Goal: Information Seeking & Learning: Learn about a topic

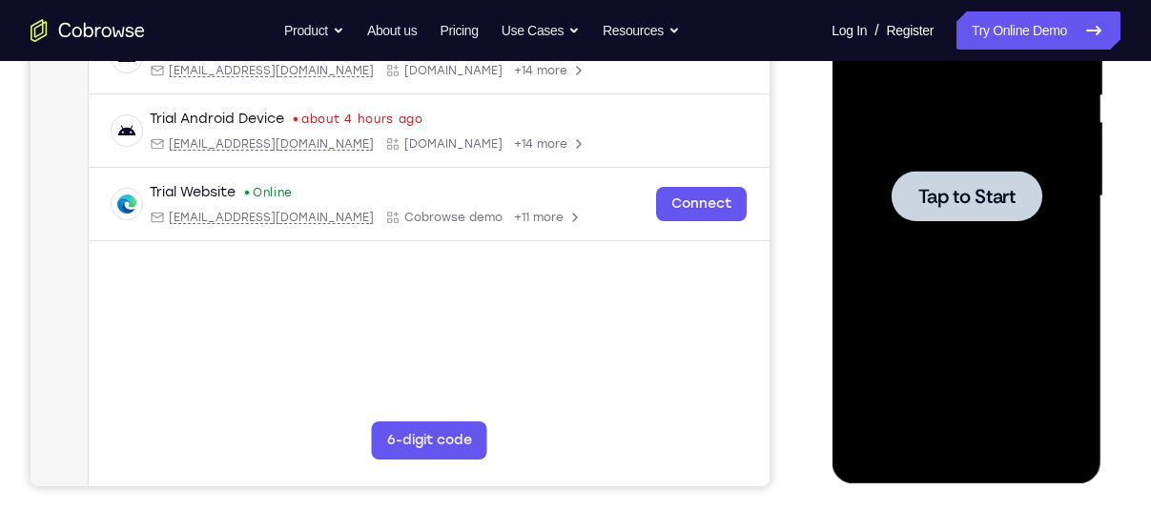
click at [939, 80] on div at bounding box center [966, 196] width 240 height 534
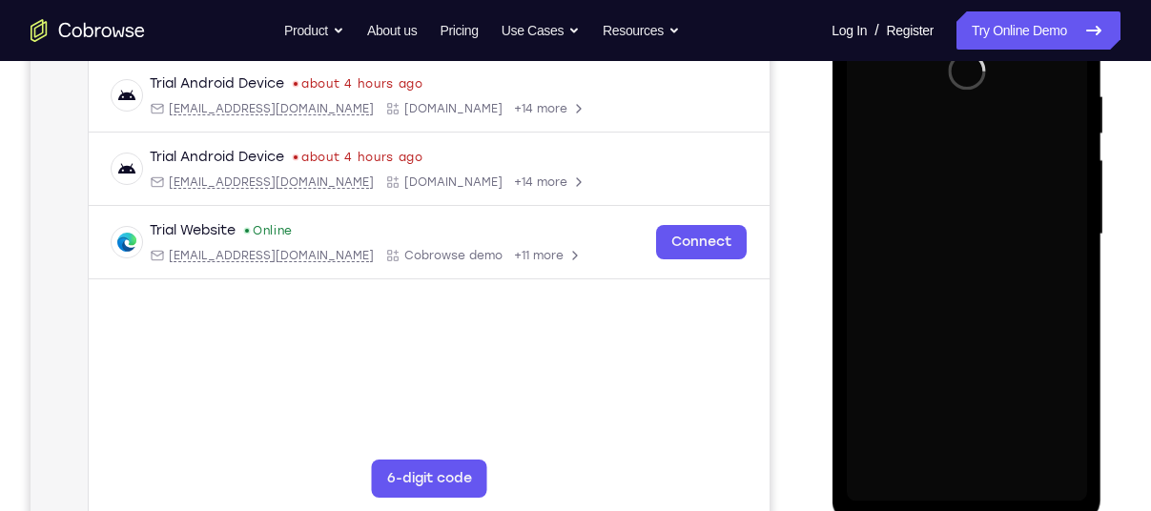
scroll to position [364, 0]
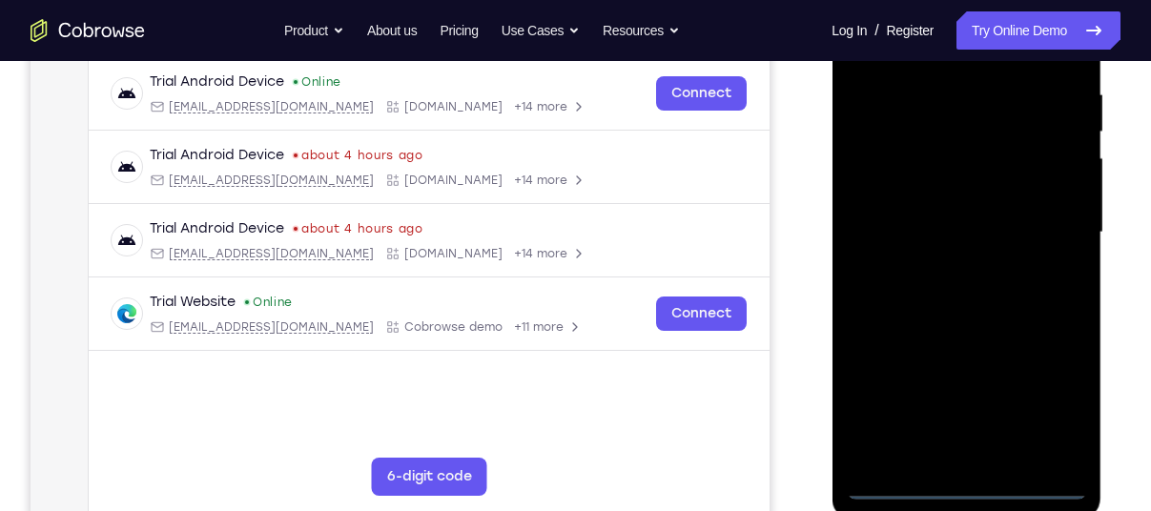
click at [965, 491] on div at bounding box center [966, 233] width 240 height 534
click at [1038, 400] on div at bounding box center [966, 233] width 240 height 534
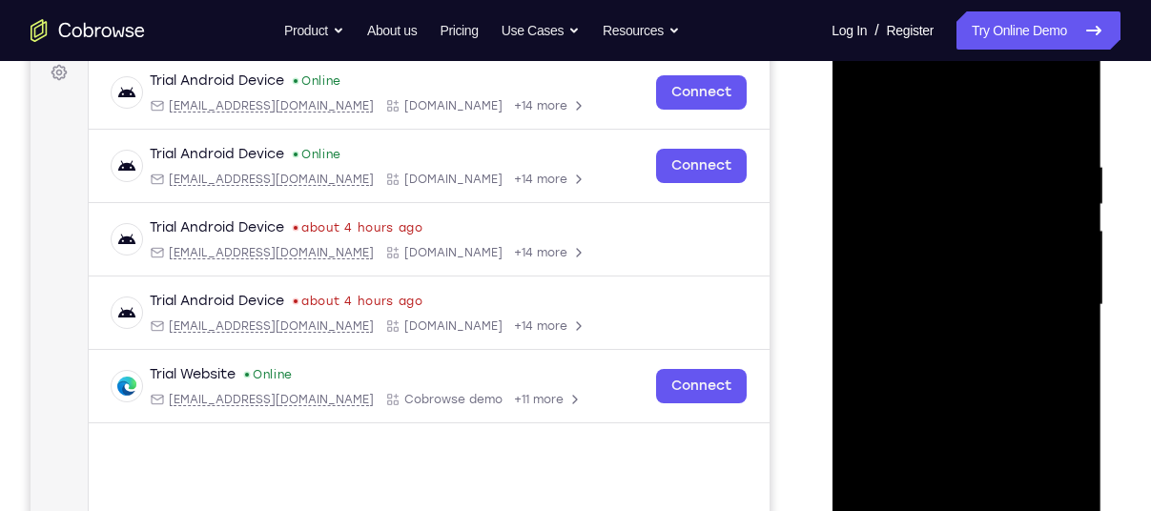
scroll to position [292, 0]
click at [940, 129] on div at bounding box center [966, 305] width 240 height 534
click at [1056, 296] on div at bounding box center [966, 305] width 240 height 534
click at [1051, 300] on div at bounding box center [966, 305] width 240 height 534
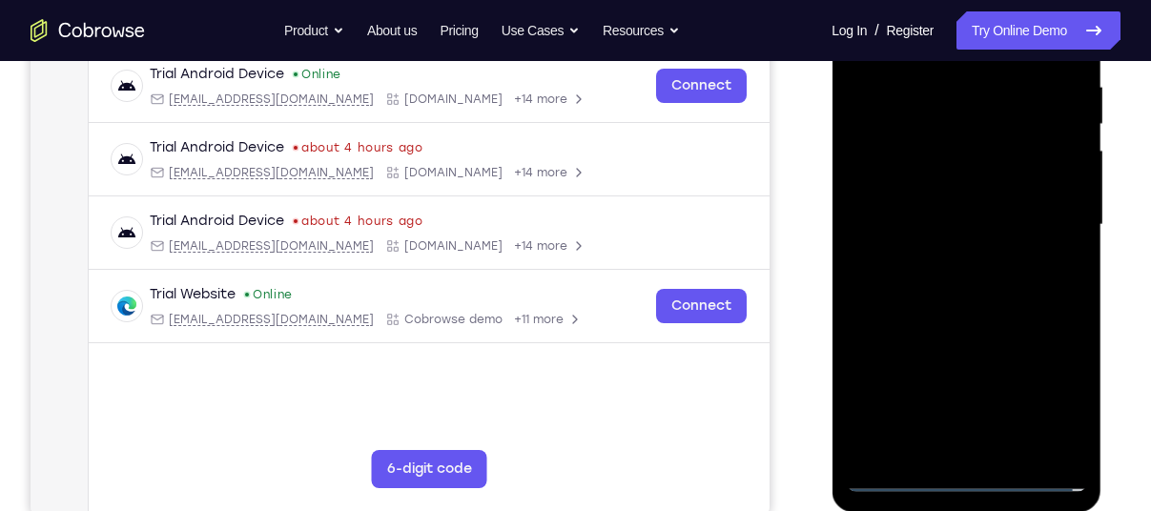
scroll to position [376, 0]
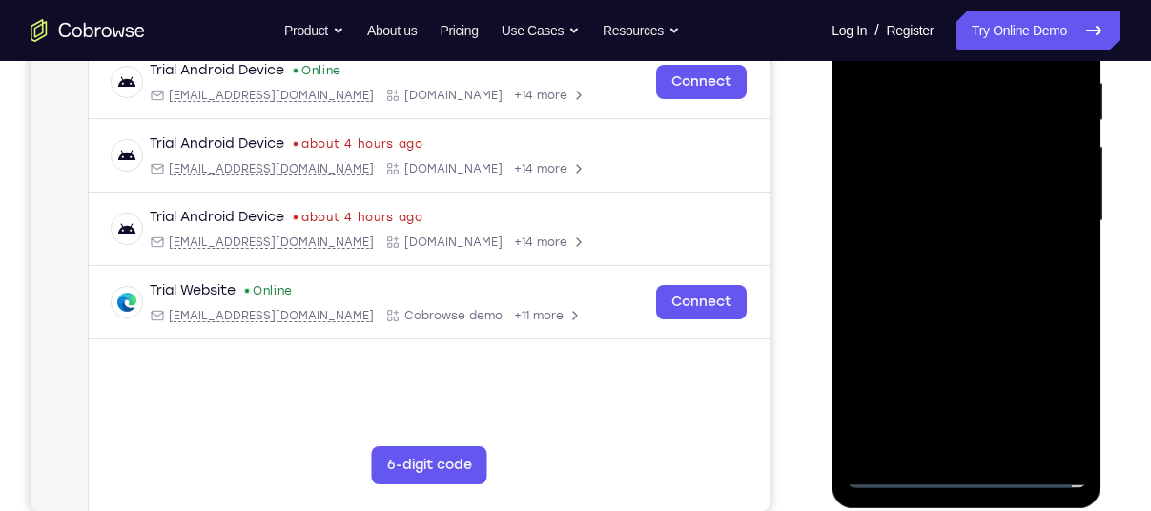
click at [949, 256] on div at bounding box center [966, 221] width 240 height 534
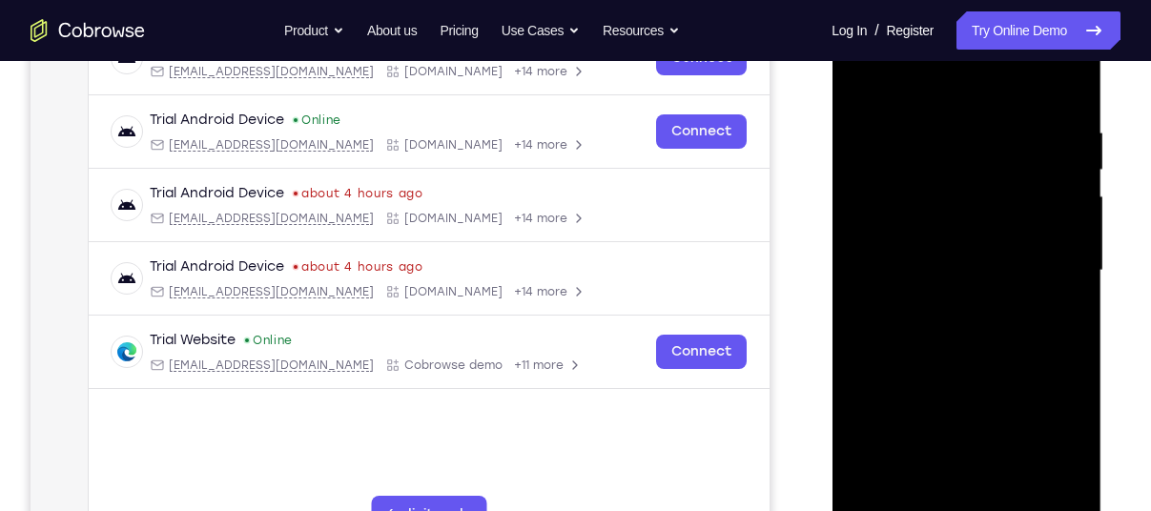
click at [922, 243] on div at bounding box center [966, 271] width 240 height 534
drag, startPoint x: 928, startPoint y: 234, endPoint x: 968, endPoint y: 232, distance: 40.1
click at [968, 232] on div at bounding box center [966, 271] width 240 height 534
click at [977, 267] on div at bounding box center [966, 271] width 240 height 534
click at [992, 349] on div at bounding box center [966, 271] width 240 height 534
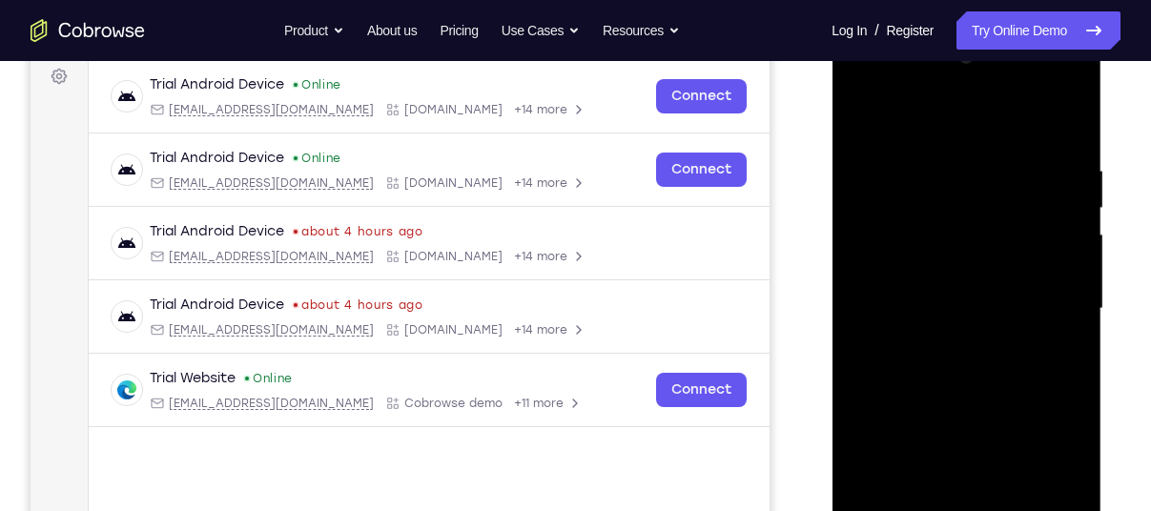
scroll to position [296, 0]
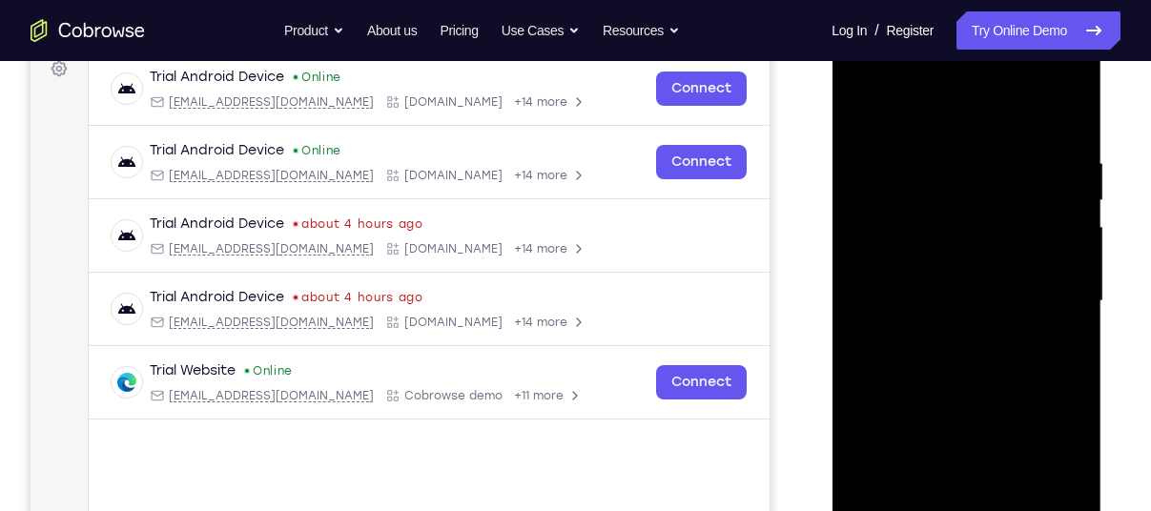
click at [972, 361] on div at bounding box center [966, 301] width 240 height 534
click at [940, 383] on div at bounding box center [966, 301] width 240 height 534
click at [928, 292] on div at bounding box center [966, 301] width 240 height 534
click at [961, 302] on div at bounding box center [966, 301] width 240 height 534
click at [975, 380] on div at bounding box center [966, 301] width 240 height 534
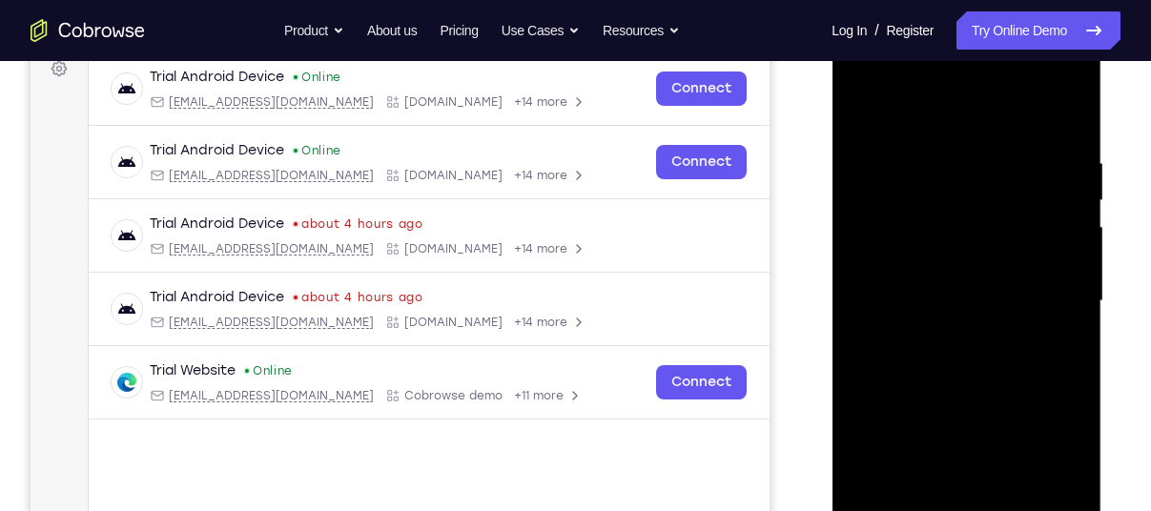
click at [925, 290] on div at bounding box center [966, 301] width 240 height 534
click at [966, 390] on div at bounding box center [966, 301] width 240 height 534
click at [926, 290] on div at bounding box center [966, 301] width 240 height 534
click at [937, 296] on div at bounding box center [966, 301] width 240 height 534
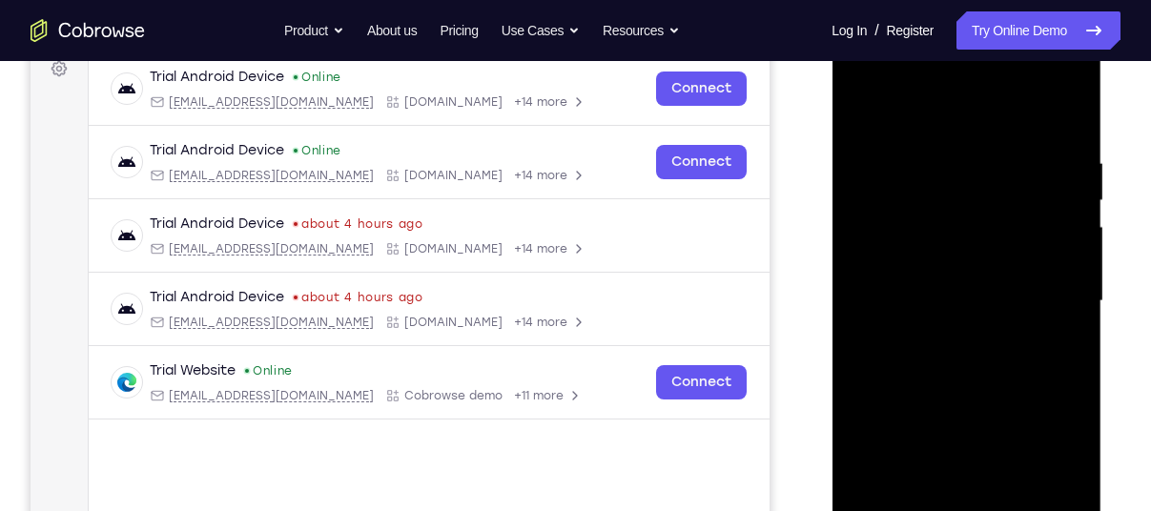
click at [950, 388] on div at bounding box center [966, 301] width 240 height 534
click at [931, 293] on div at bounding box center [966, 301] width 240 height 534
click at [955, 296] on div at bounding box center [966, 301] width 240 height 534
click at [956, 362] on div at bounding box center [966, 301] width 240 height 534
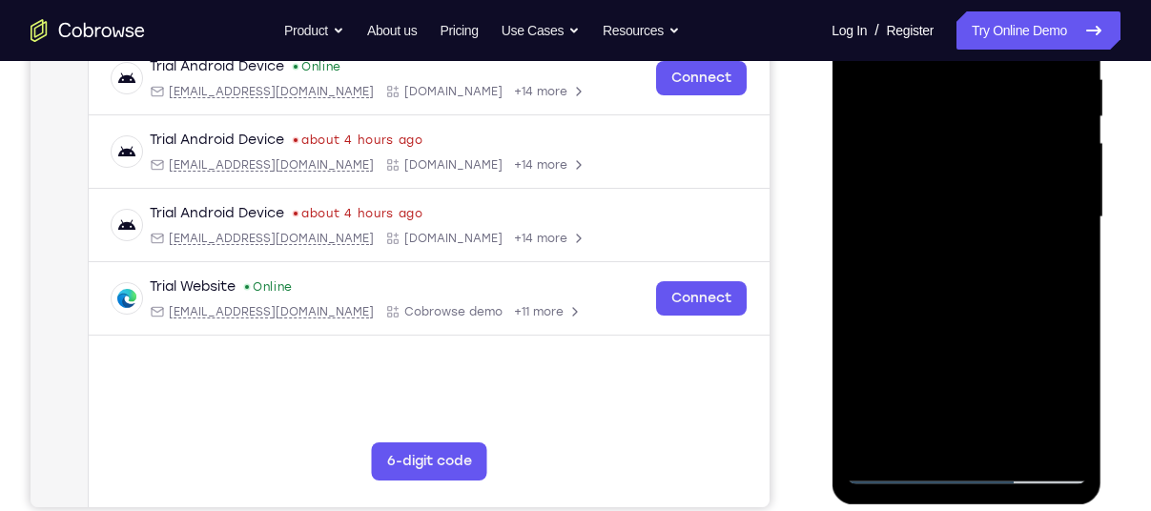
scroll to position [381, 0]
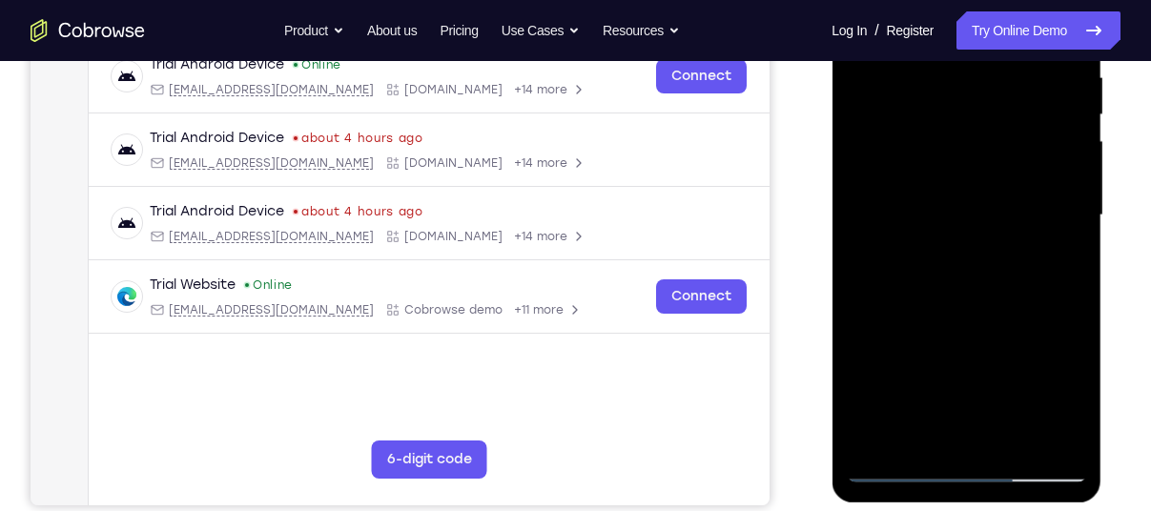
click at [989, 276] on div at bounding box center [966, 216] width 240 height 534
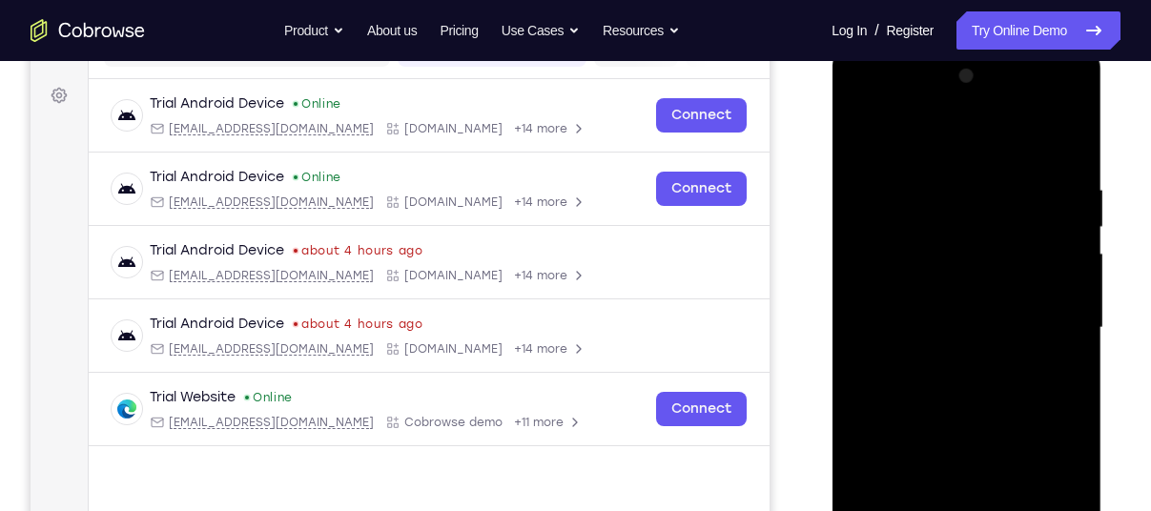
scroll to position [271, 0]
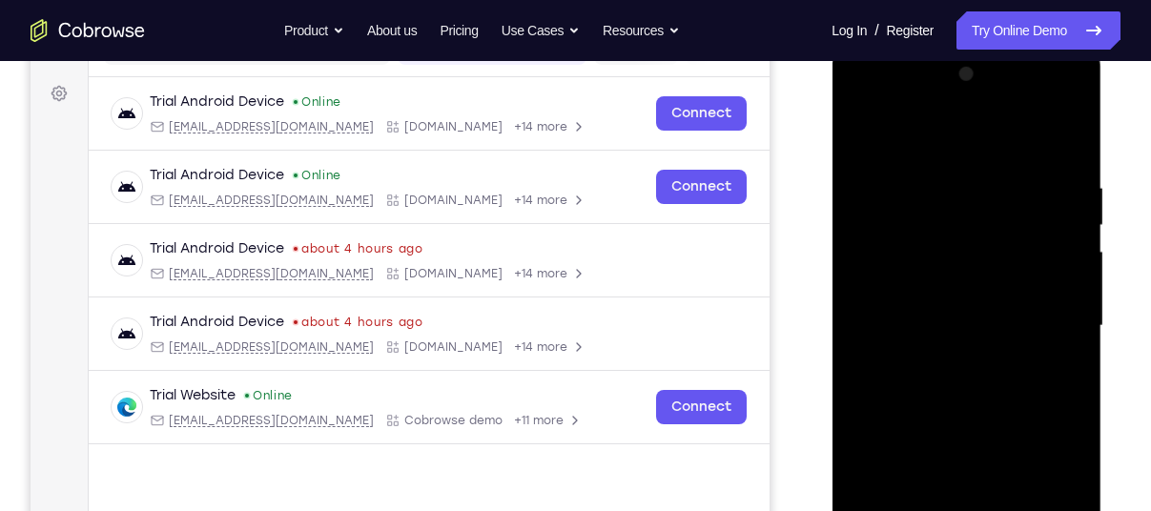
drag, startPoint x: 1027, startPoint y: 167, endPoint x: 899, endPoint y: 443, distance: 304.5
click at [899, 443] on div at bounding box center [966, 326] width 240 height 534
drag, startPoint x: 1000, startPoint y: 168, endPoint x: 994, endPoint y: 213, distance: 45.2
click at [994, 213] on div at bounding box center [966, 326] width 240 height 534
drag, startPoint x: 1000, startPoint y: 160, endPoint x: 937, endPoint y: 424, distance: 271.5
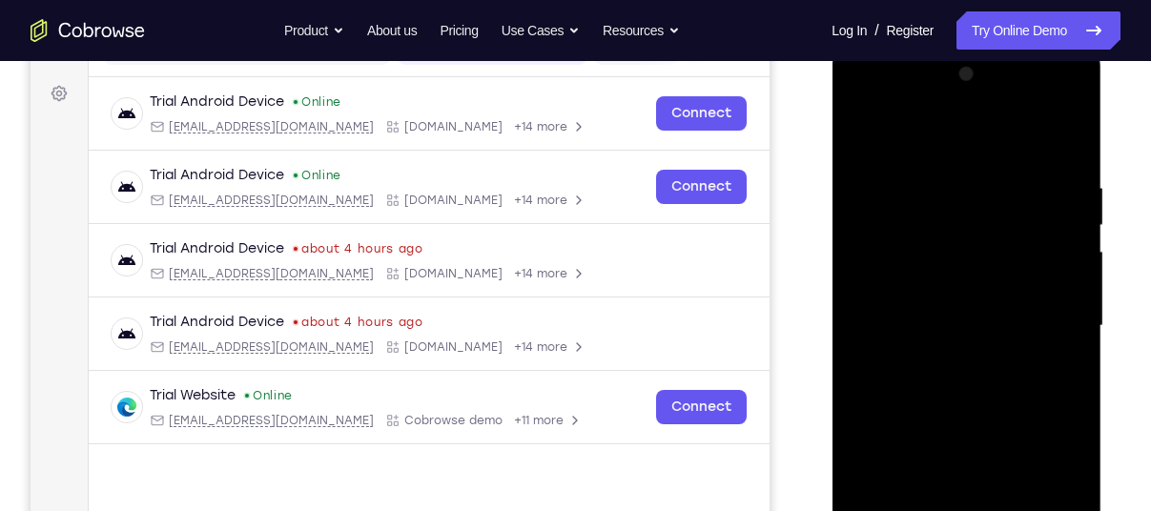
click at [937, 424] on div at bounding box center [966, 326] width 240 height 534
click at [1025, 195] on div at bounding box center [966, 326] width 240 height 534
click at [1050, 145] on div at bounding box center [966, 326] width 240 height 534
click at [1050, 100] on div at bounding box center [966, 326] width 240 height 534
click at [983, 107] on div at bounding box center [966, 326] width 240 height 534
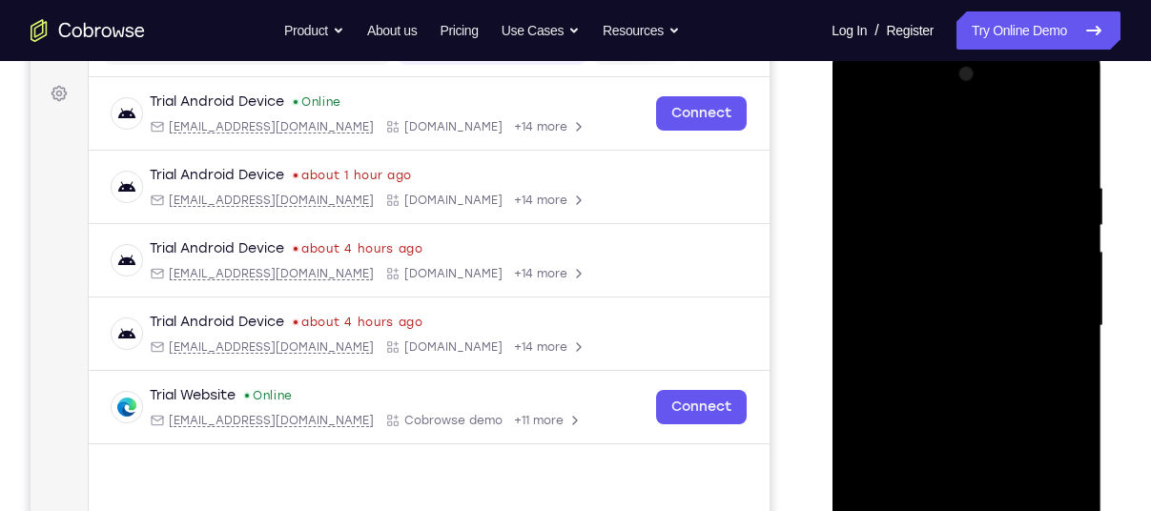
click at [867, 102] on div at bounding box center [966, 326] width 240 height 534
click at [889, 258] on div at bounding box center [966, 326] width 240 height 534
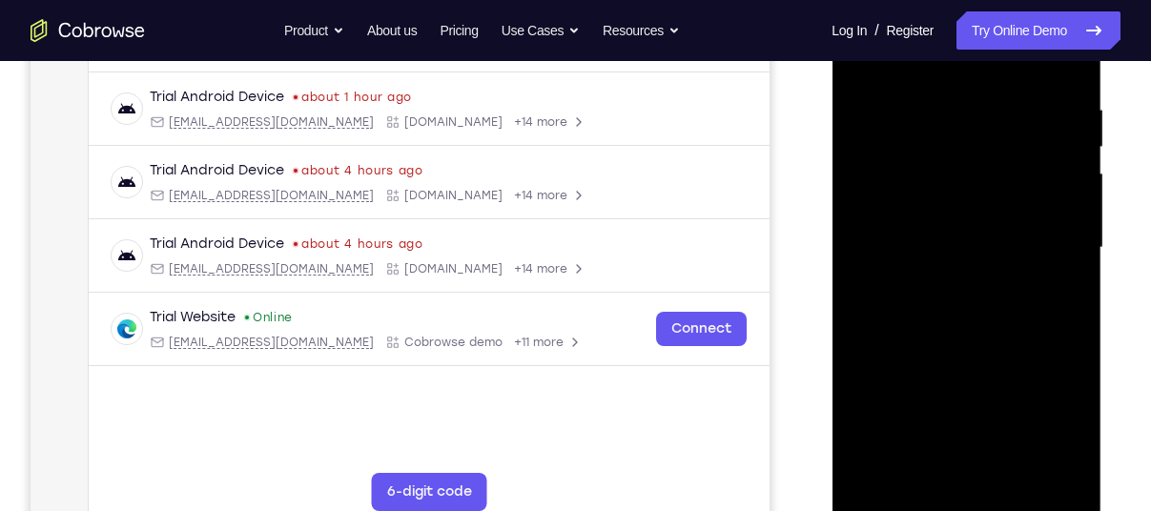
scroll to position [349, 0]
click at [949, 283] on div at bounding box center [966, 248] width 240 height 534
click at [944, 281] on div at bounding box center [966, 248] width 240 height 534
click at [983, 236] on div at bounding box center [966, 248] width 240 height 534
click at [903, 412] on div at bounding box center [966, 248] width 240 height 534
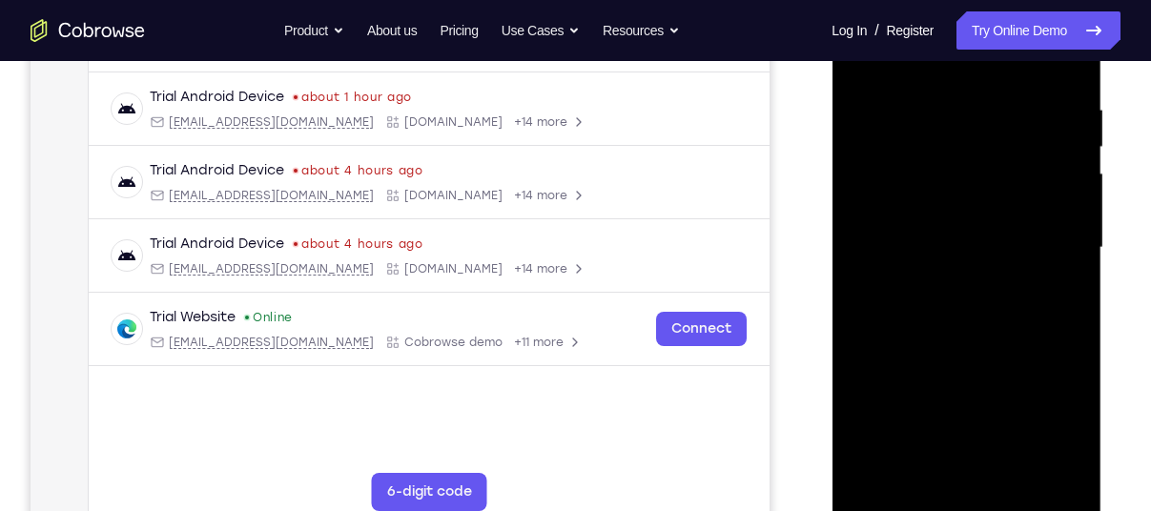
click at [977, 315] on div at bounding box center [966, 248] width 240 height 534
click at [996, 312] on div at bounding box center [966, 248] width 240 height 534
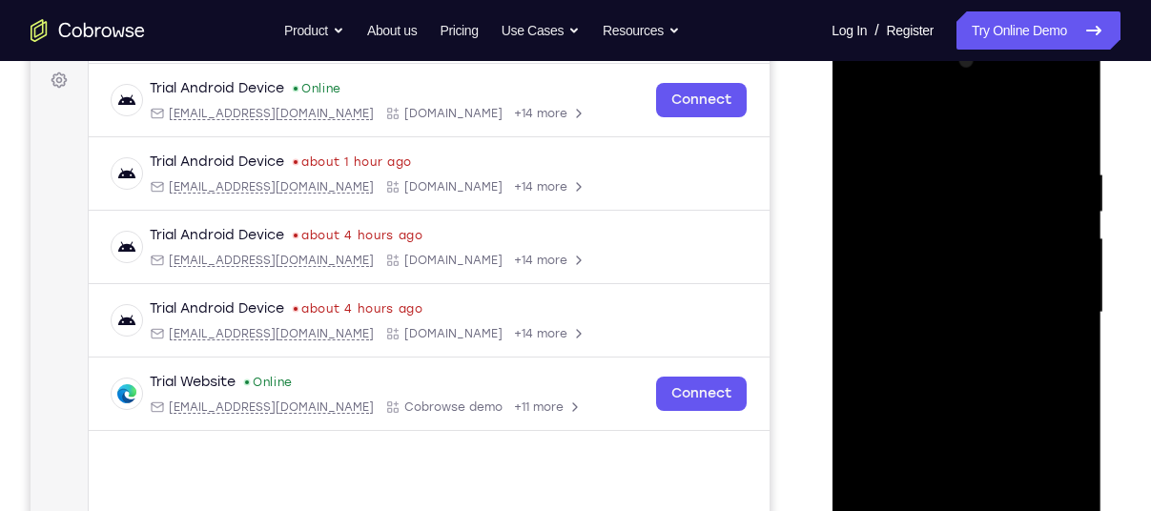
scroll to position [286, 0]
click at [973, 362] on div at bounding box center [966, 311] width 240 height 534
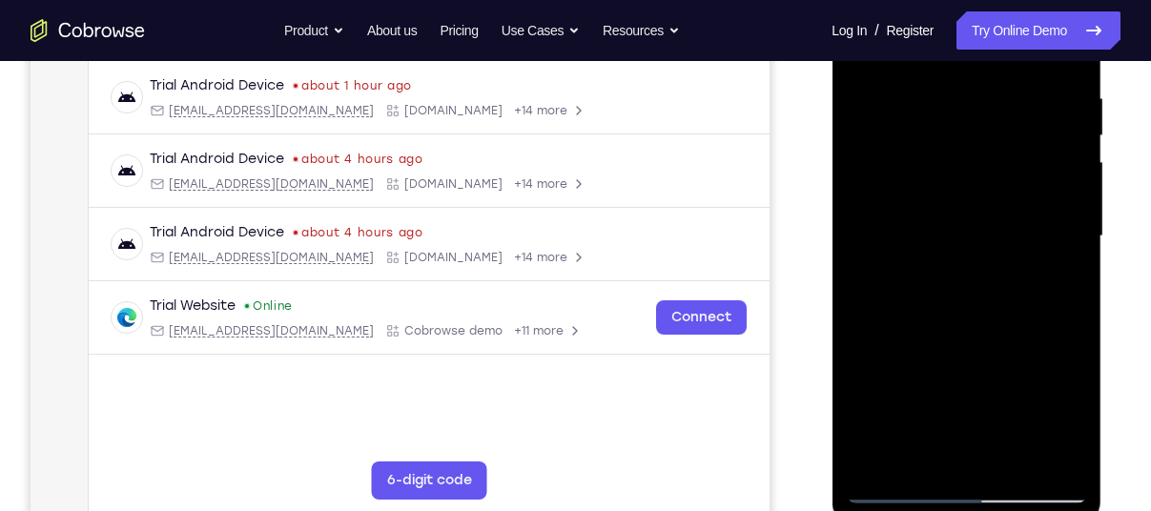
scroll to position [358, 0]
click at [1061, 64] on div at bounding box center [966, 238] width 240 height 534
click at [1066, 71] on div at bounding box center [966, 238] width 240 height 534
drag, startPoint x: 1030, startPoint y: 176, endPoint x: 1016, endPoint y: 294, distance: 118.0
click at [1016, 294] on div at bounding box center [966, 238] width 240 height 534
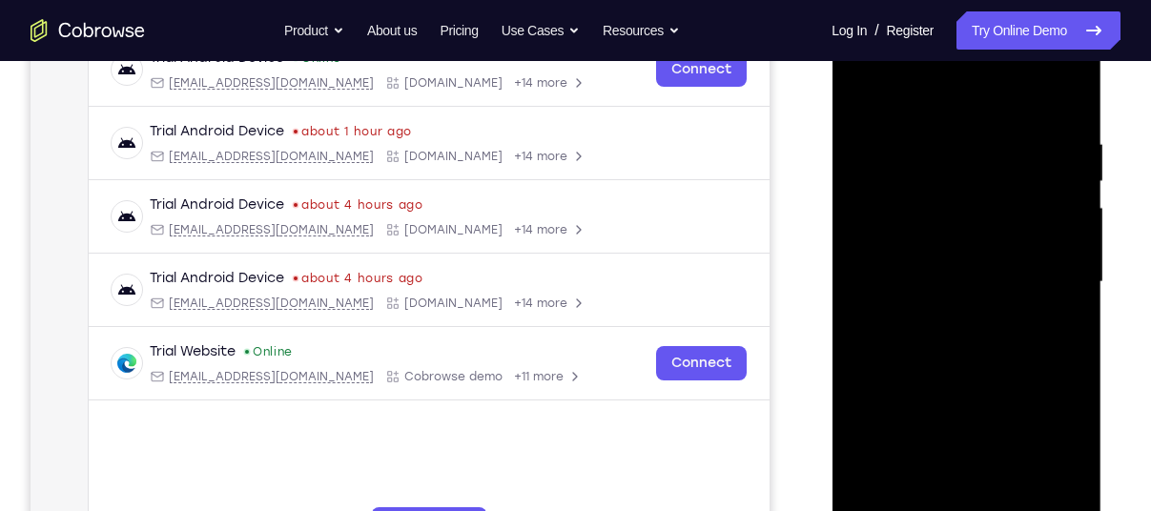
scroll to position [311, 0]
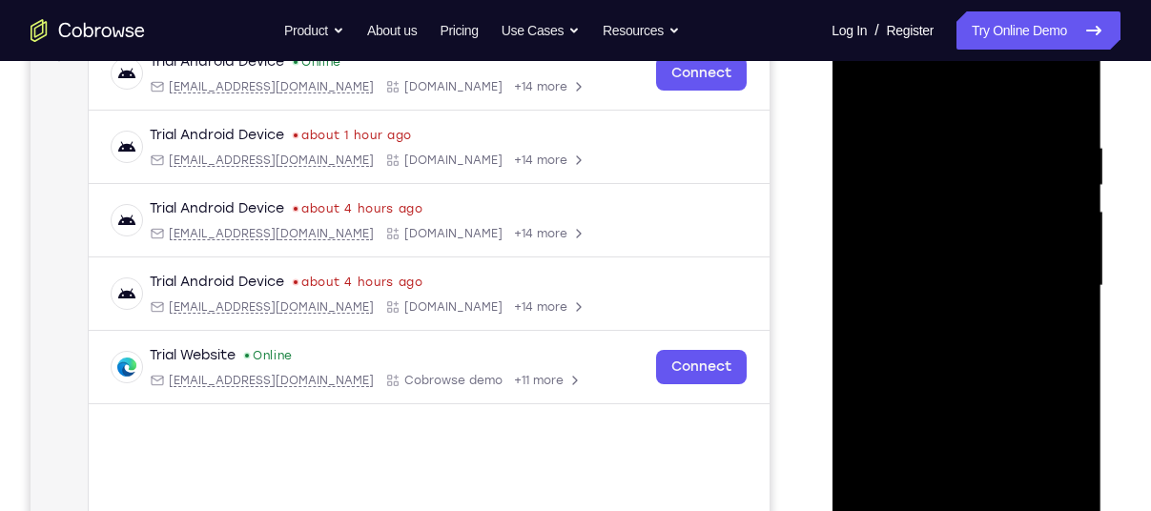
click at [1065, 104] on div at bounding box center [966, 286] width 240 height 534
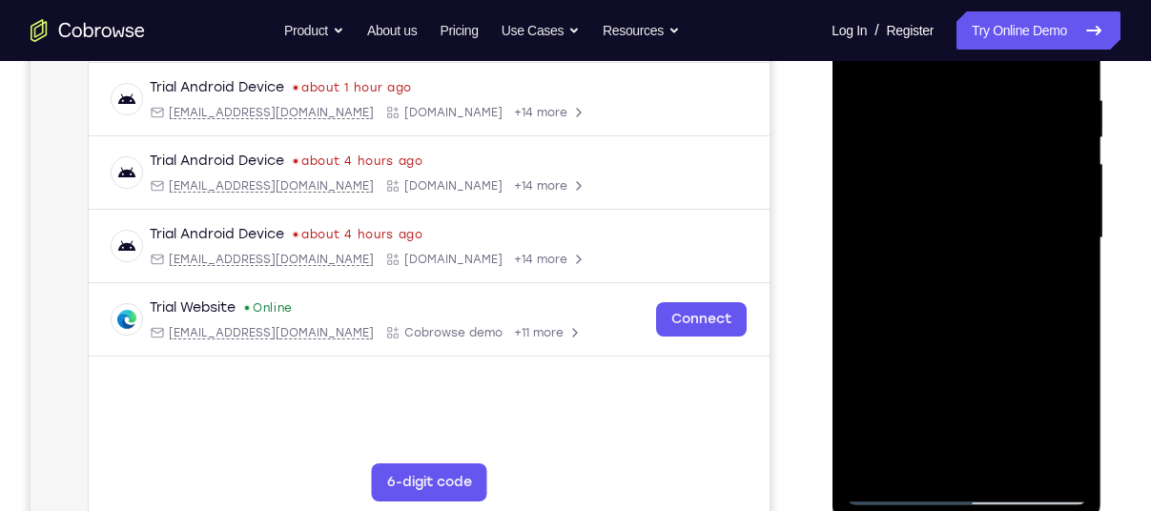
scroll to position [358, 0]
click at [1018, 466] on div at bounding box center [966, 238] width 240 height 534
click at [985, 339] on div at bounding box center [966, 238] width 240 height 534
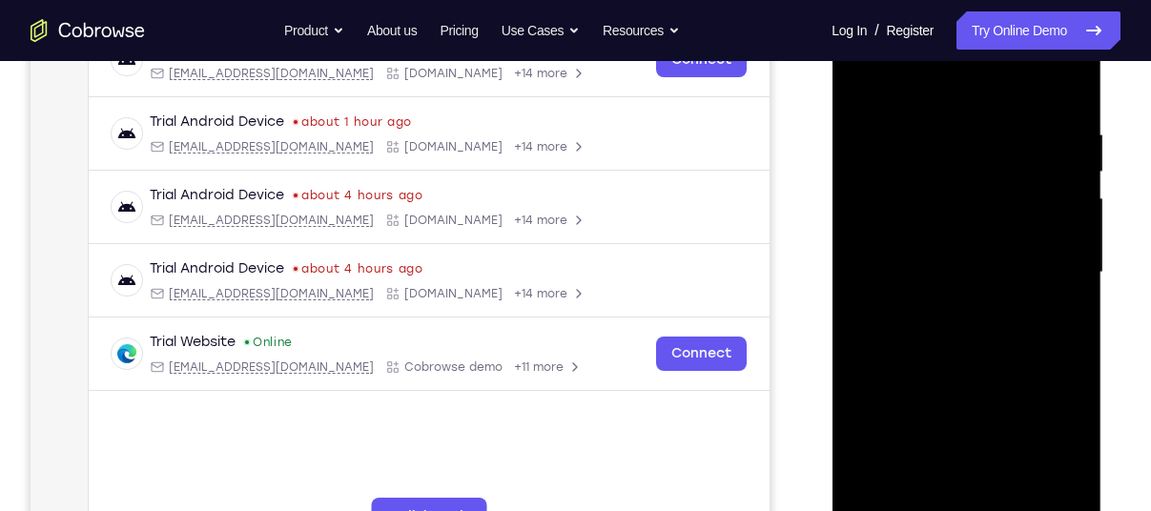
click at [864, 79] on div at bounding box center [966, 273] width 240 height 534
click at [1065, 357] on div at bounding box center [966, 273] width 240 height 534
click at [1075, 359] on div at bounding box center [966, 273] width 240 height 534
click at [966, 359] on div at bounding box center [966, 273] width 240 height 534
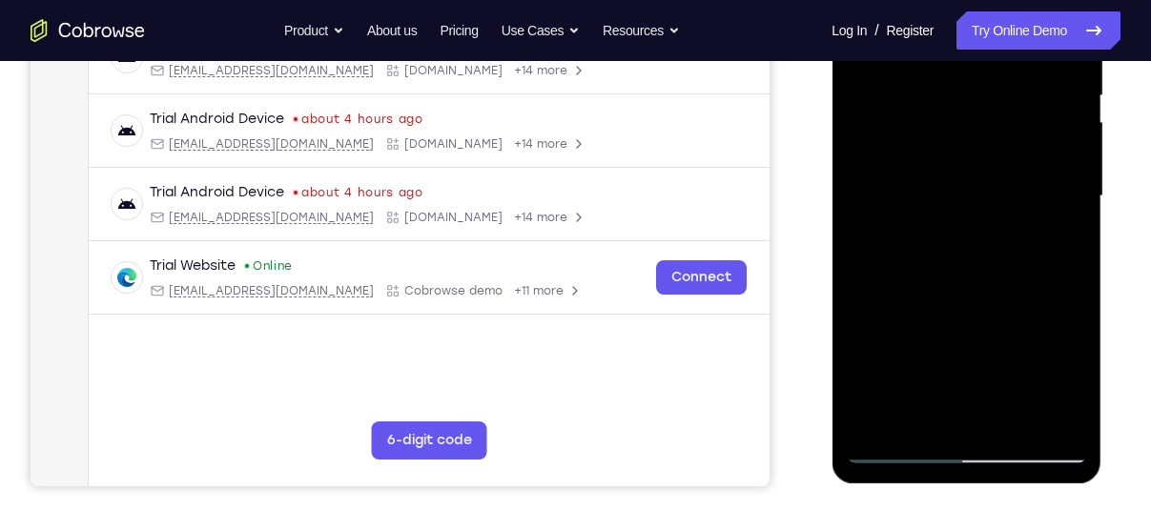
scroll to position [404, 0]
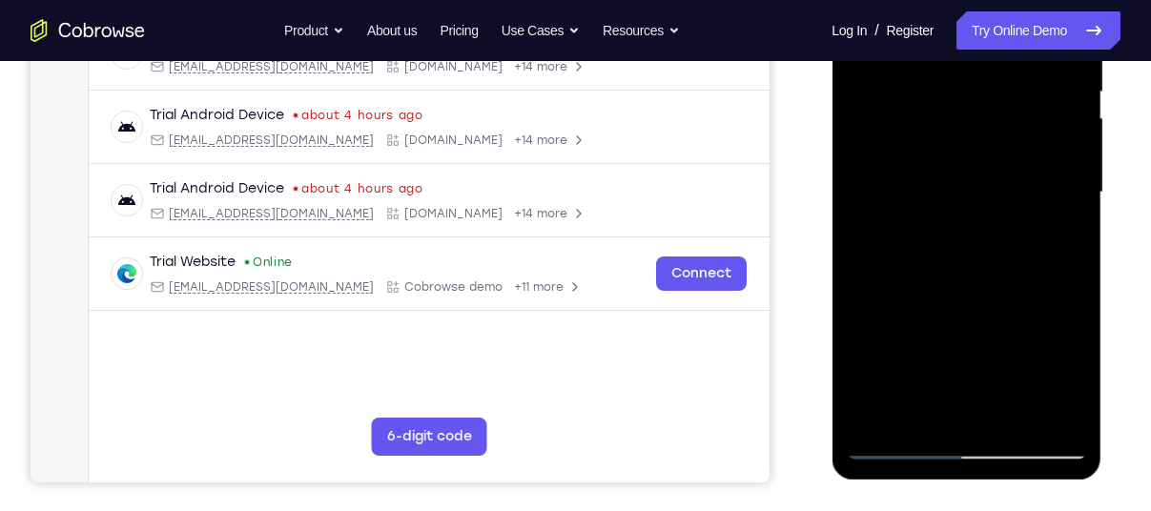
drag, startPoint x: 961, startPoint y: 355, endPoint x: 1044, endPoint y: 152, distance: 219.3
click at [1044, 152] on div at bounding box center [966, 193] width 240 height 534
click at [957, 203] on div at bounding box center [966, 193] width 240 height 534
drag, startPoint x: 931, startPoint y: 338, endPoint x: 1026, endPoint y: 12, distance: 339.4
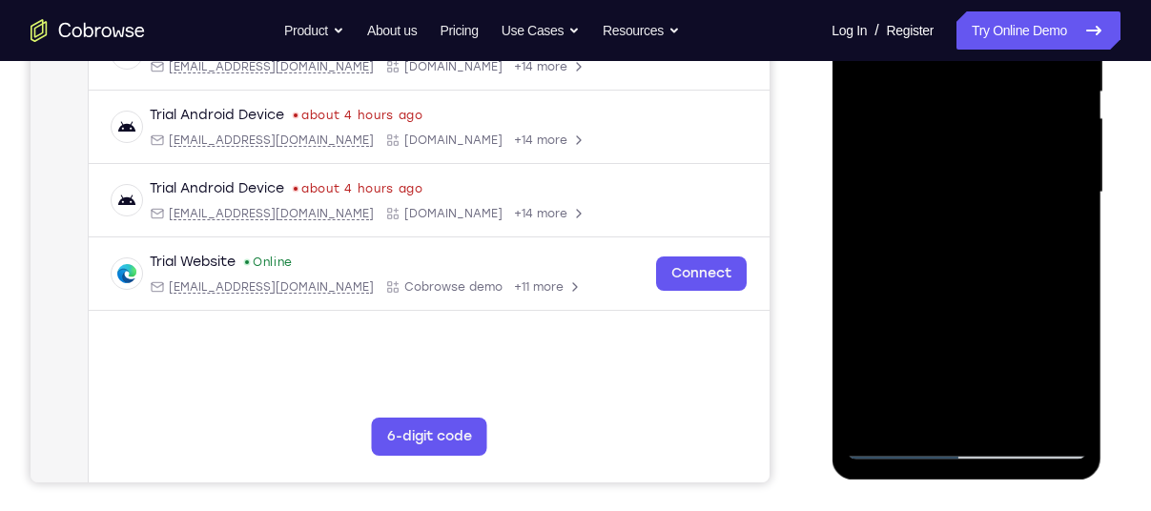
click at [1026, 12] on div at bounding box center [966, 193] width 240 height 534
drag, startPoint x: 948, startPoint y: 306, endPoint x: 1008, endPoint y: 112, distance: 203.5
click at [1008, 112] on div at bounding box center [966, 193] width 240 height 534
drag, startPoint x: 952, startPoint y: 335, endPoint x: 1103, endPoint y: 39, distance: 331.7
click at [1103, 39] on html "Online web based iOS Simulators and Android Emulators. Run iPhone, iPad, Mobile…" at bounding box center [967, 197] width 272 height 572
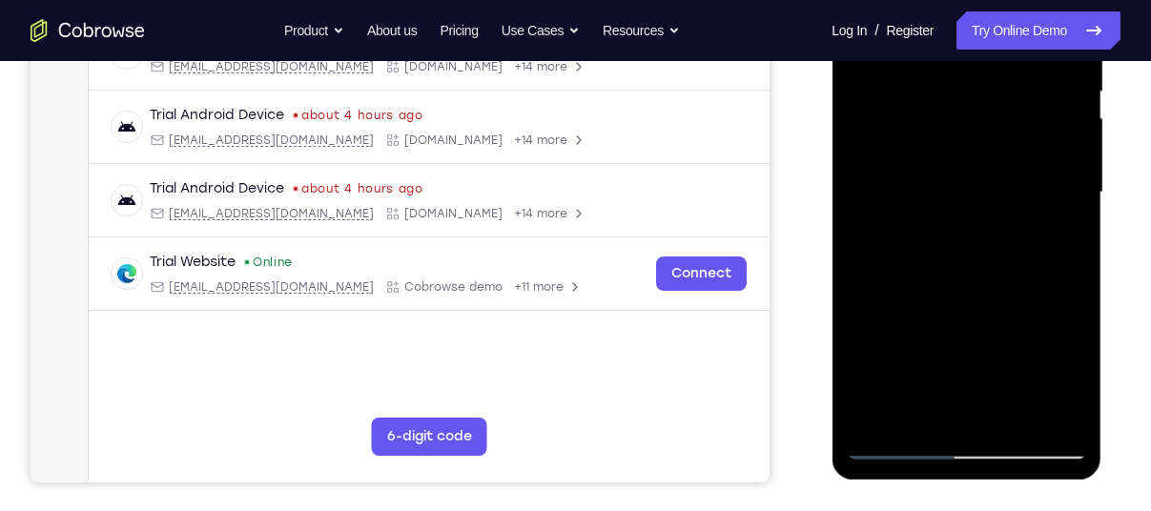
click at [1072, 195] on div at bounding box center [966, 193] width 240 height 534
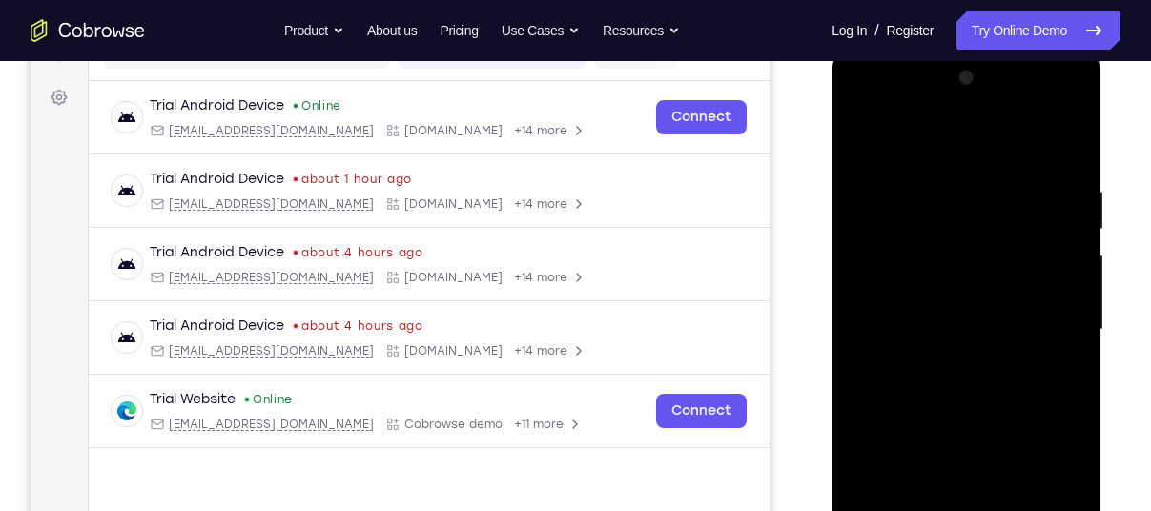
scroll to position [263, 0]
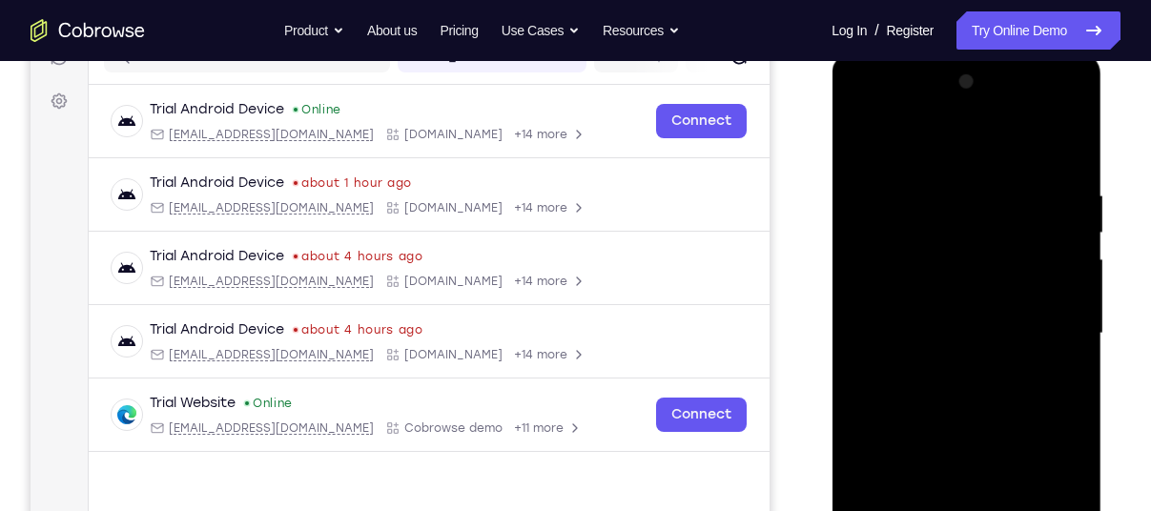
click at [1077, 213] on div at bounding box center [966, 334] width 240 height 534
click at [1077, 208] on div at bounding box center [966, 334] width 240 height 534
click at [1076, 210] on div at bounding box center [966, 334] width 240 height 534
drag, startPoint x: 937, startPoint y: 449, endPoint x: 1055, endPoint y: 199, distance: 276.3
click at [1055, 199] on div at bounding box center [966, 334] width 240 height 534
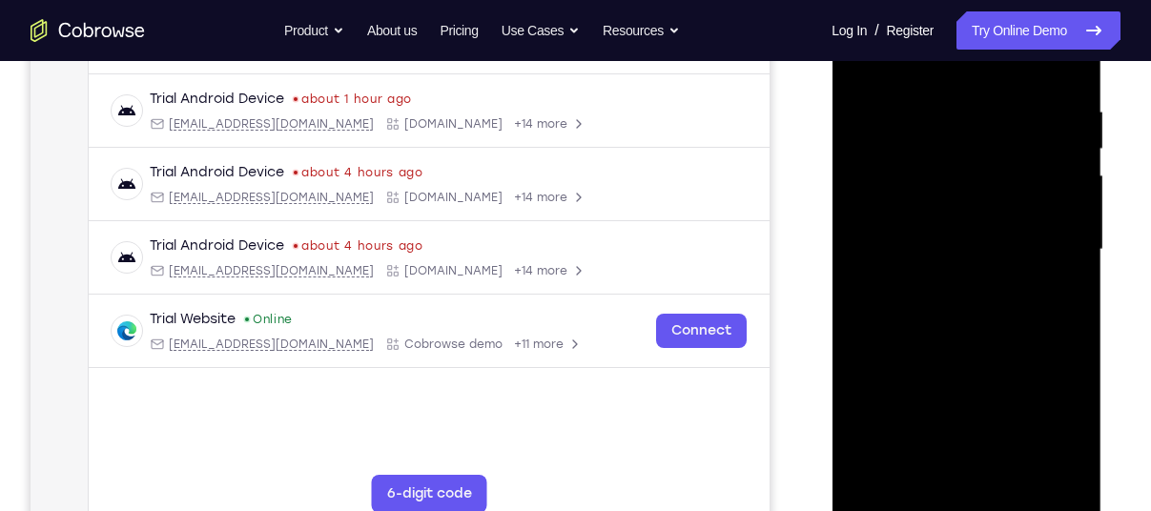
scroll to position [349, 0]
drag, startPoint x: 925, startPoint y: 439, endPoint x: 1017, endPoint y: 198, distance: 258.3
click at [1017, 198] on div at bounding box center [966, 248] width 240 height 534
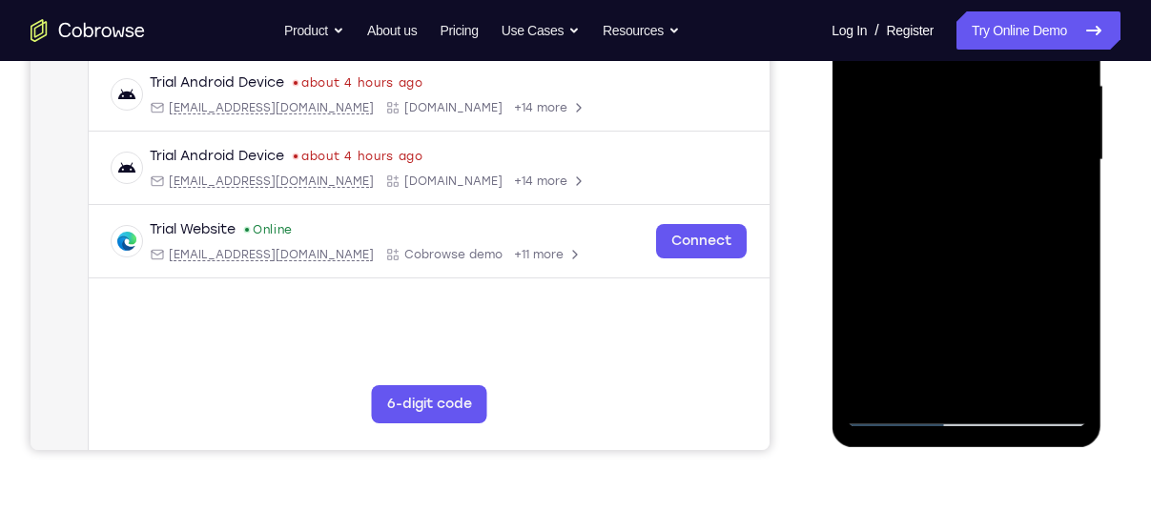
scroll to position [437, 0]
drag, startPoint x: 951, startPoint y: 322, endPoint x: 1076, endPoint y: 99, distance: 255.7
click at [1076, 99] on div at bounding box center [966, 160] width 240 height 534
click at [872, 383] on div at bounding box center [966, 160] width 240 height 534
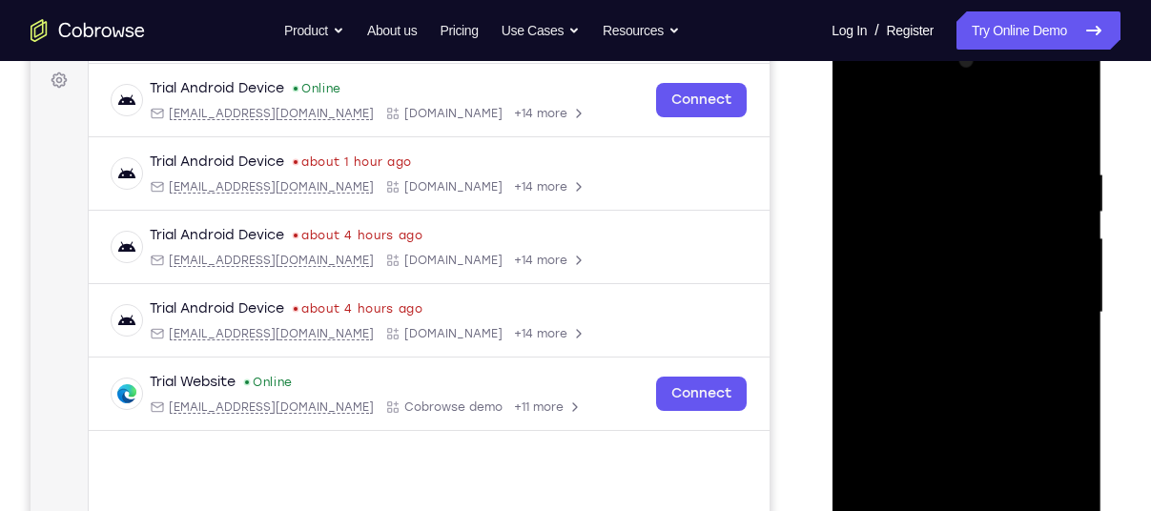
scroll to position [282, 0]
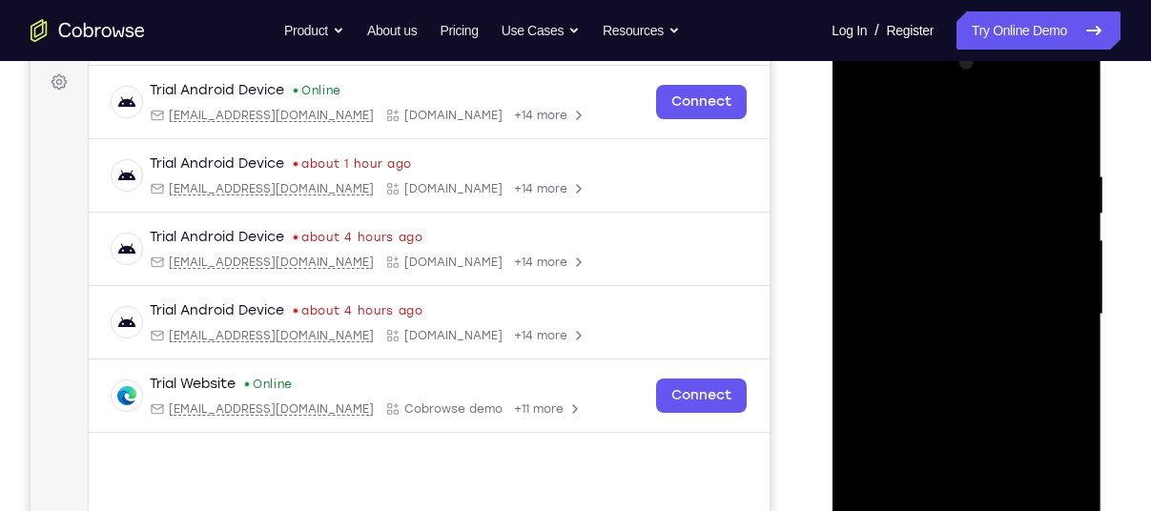
click at [951, 180] on div at bounding box center [966, 315] width 240 height 534
click at [1015, 188] on div at bounding box center [966, 315] width 240 height 534
click at [1066, 198] on div at bounding box center [966, 315] width 240 height 534
click at [1056, 293] on div at bounding box center [966, 315] width 240 height 534
click at [1066, 295] on div at bounding box center [966, 315] width 240 height 534
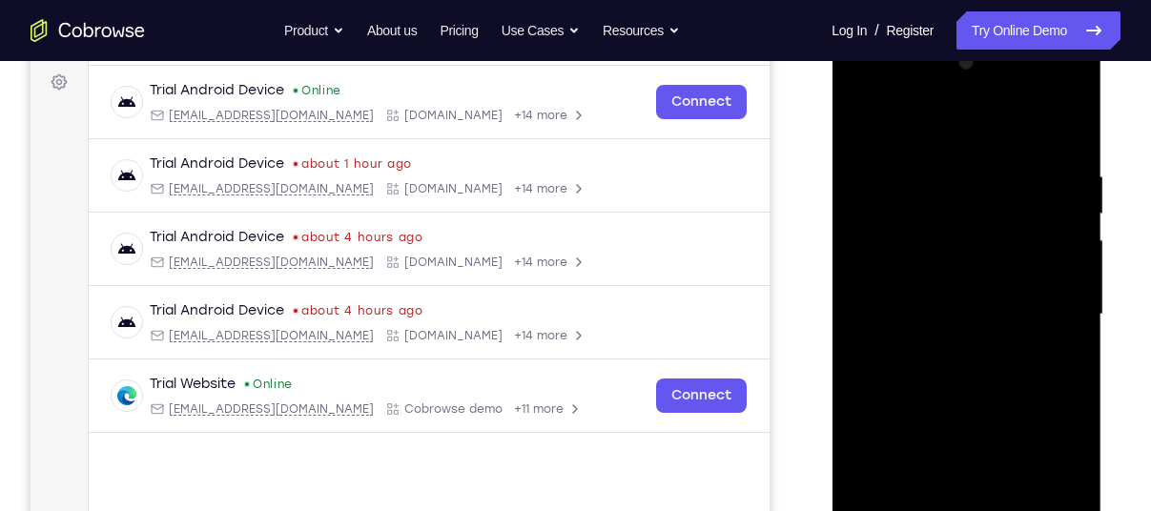
click at [1062, 264] on div at bounding box center [966, 315] width 240 height 534
click at [1050, 241] on div at bounding box center [966, 315] width 240 height 534
click at [1060, 249] on div at bounding box center [966, 315] width 240 height 534
click at [1060, 253] on div at bounding box center [966, 315] width 240 height 534
click at [1063, 131] on div at bounding box center [966, 315] width 240 height 534
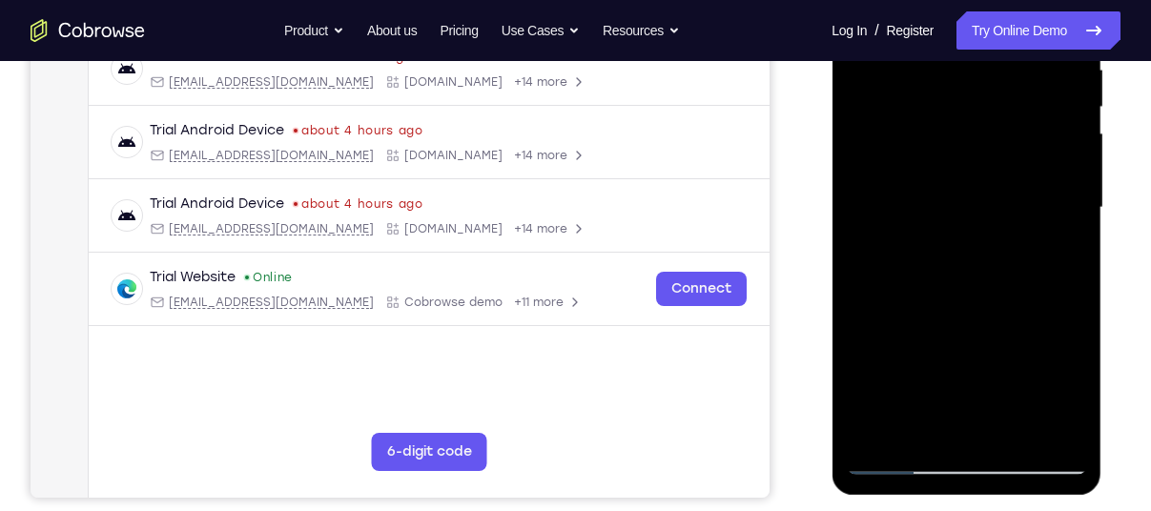
scroll to position [389, 0]
click at [966, 432] on div at bounding box center [966, 208] width 240 height 534
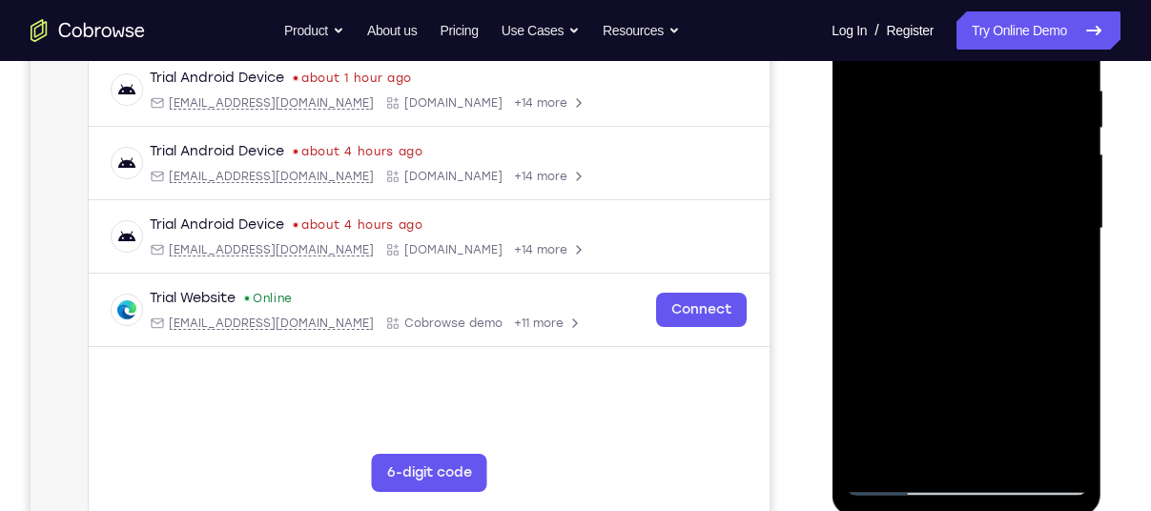
scroll to position [366, 0]
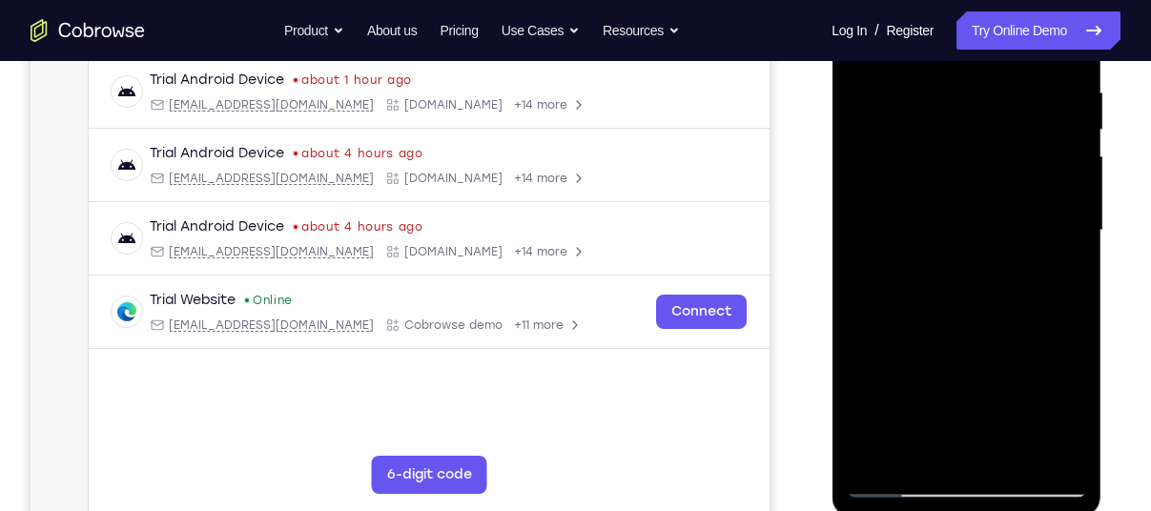
drag, startPoint x: 961, startPoint y: 349, endPoint x: 1021, endPoint y: 98, distance: 257.8
click at [1021, 98] on div at bounding box center [966, 231] width 240 height 534
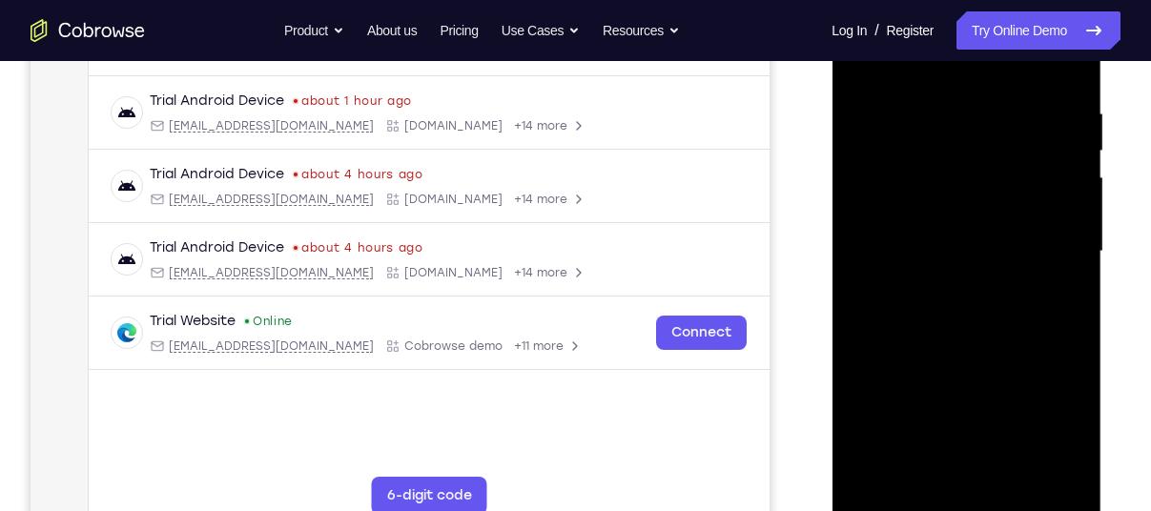
scroll to position [341, 0]
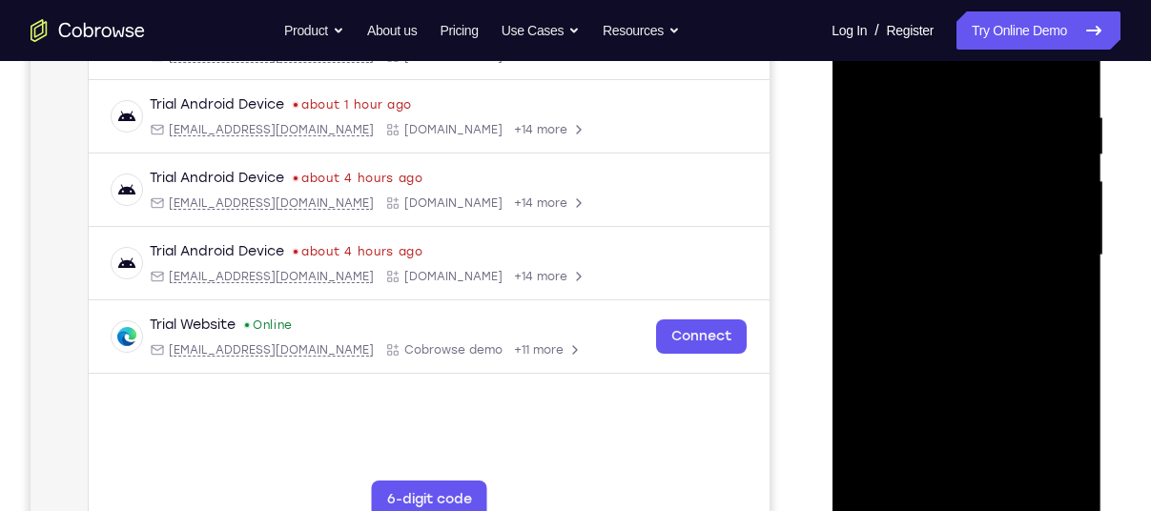
drag, startPoint x: 968, startPoint y: 402, endPoint x: 1026, endPoint y: 135, distance: 273.2
click at [1026, 135] on div at bounding box center [966, 256] width 240 height 534
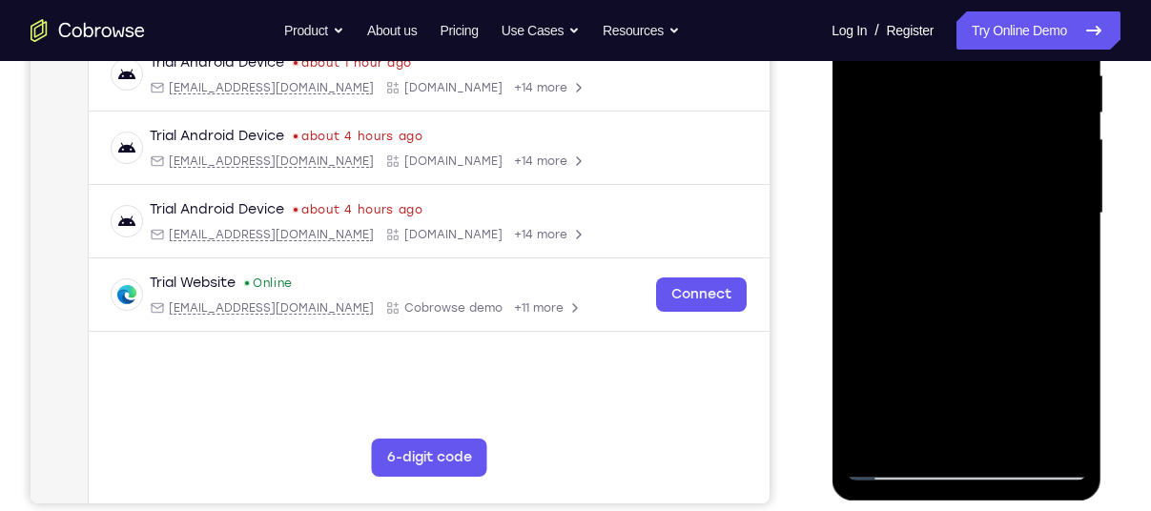
scroll to position [383, 0]
click at [1074, 349] on div at bounding box center [966, 214] width 240 height 534
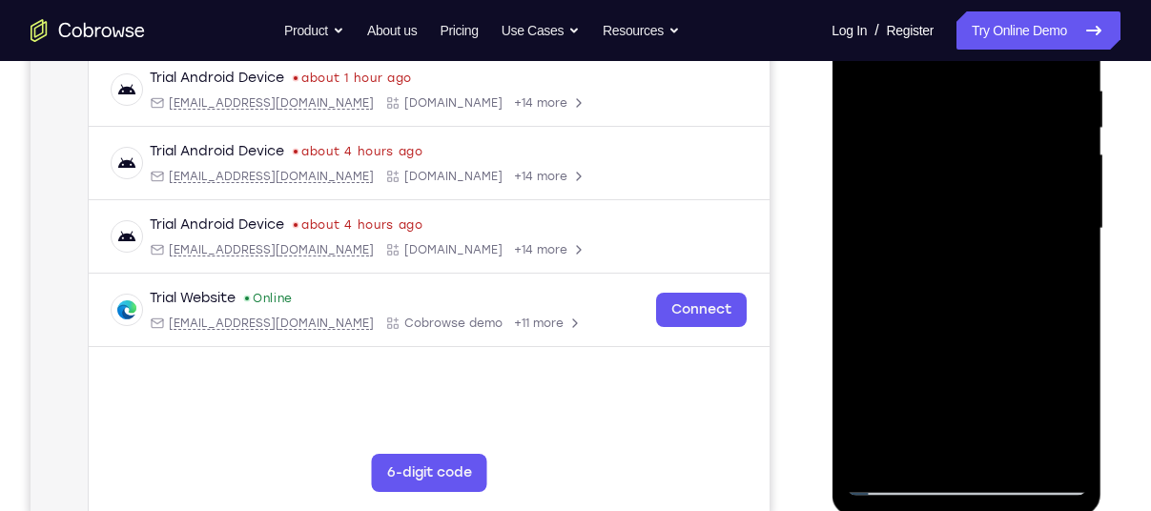
scroll to position [358, 0]
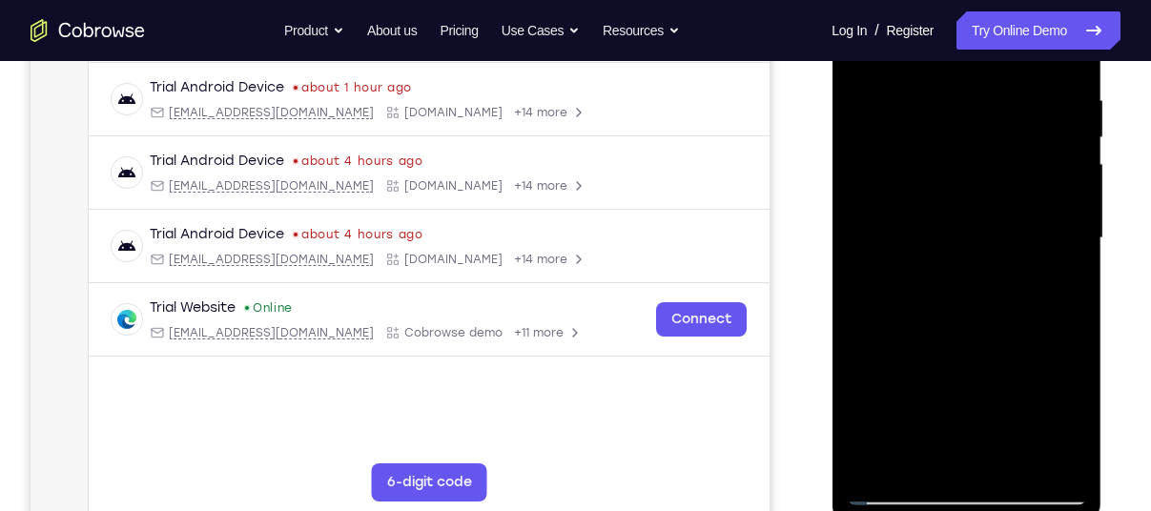
click at [908, 142] on div at bounding box center [966, 238] width 240 height 534
click at [937, 451] on div at bounding box center [966, 238] width 240 height 534
click at [874, 465] on div at bounding box center [966, 238] width 240 height 534
drag, startPoint x: 1058, startPoint y: 312, endPoint x: 853, endPoint y: 308, distance: 205.0
click at [853, 308] on div at bounding box center [966, 238] width 240 height 534
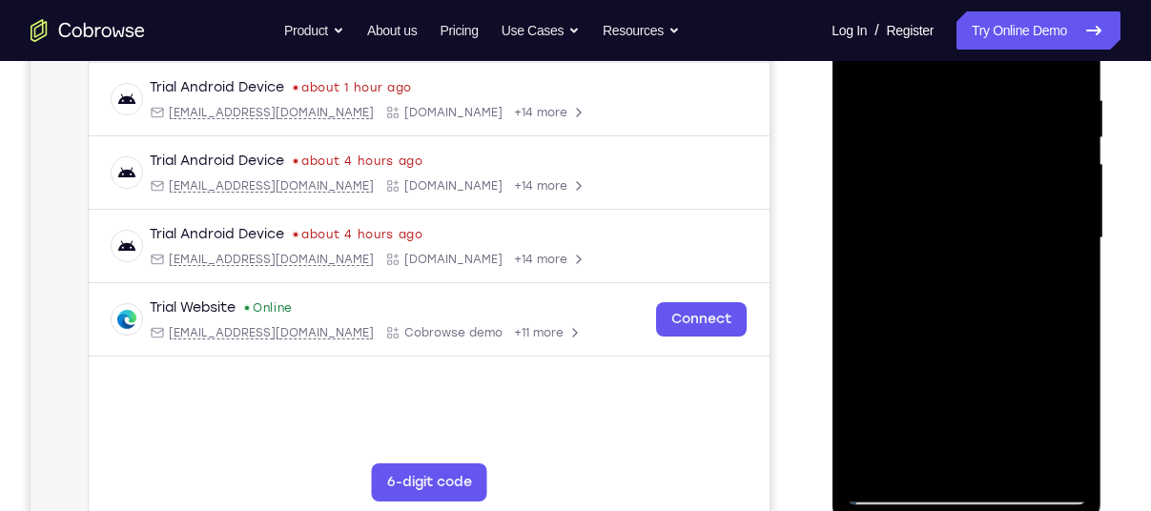
click at [1011, 464] on div at bounding box center [966, 238] width 240 height 534
click at [1002, 193] on div at bounding box center [966, 238] width 240 height 534
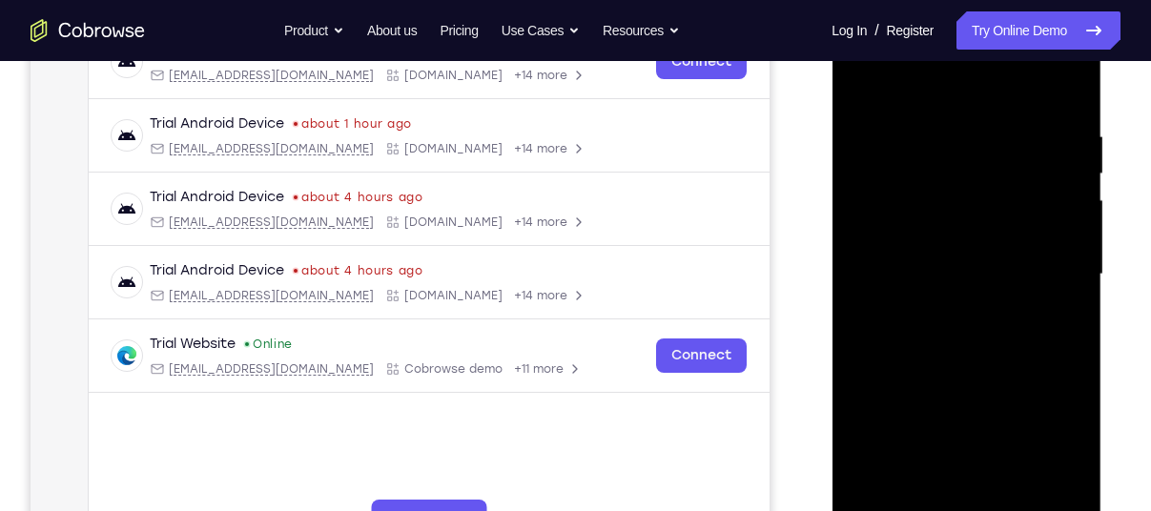
scroll to position [320, 0]
